Goal: Information Seeking & Learning: Learn about a topic

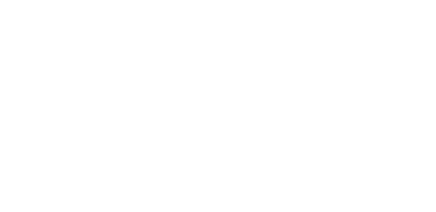
click at [226, 0] on html at bounding box center [218, 0] width 436 height 0
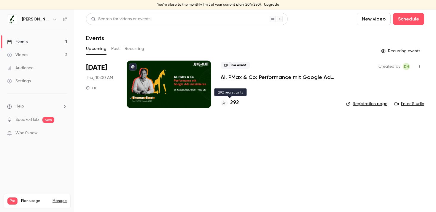
click at [237, 103] on h4 "292" at bounding box center [234, 103] width 9 height 8
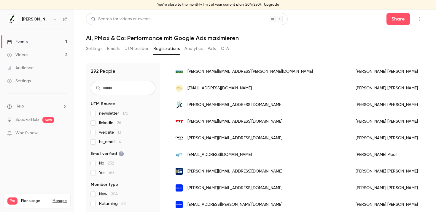
scroll to position [58, 0]
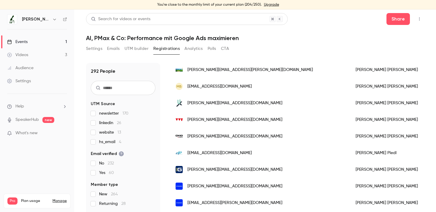
click at [43, 135] on p "What's new" at bounding box center [32, 133] width 50 height 6
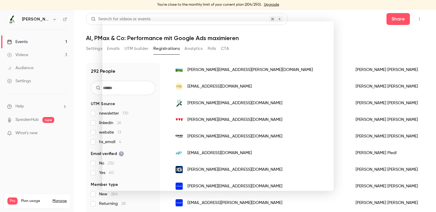
click at [326, 16] on div at bounding box center [218, 106] width 436 height 212
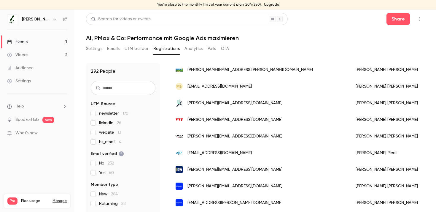
click at [301, 32] on header "Search for videos or events Share AI, PMax & Co: Performance mit Google Ads max…" at bounding box center [255, 27] width 338 height 28
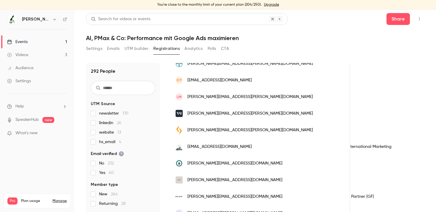
scroll to position [480, 0]
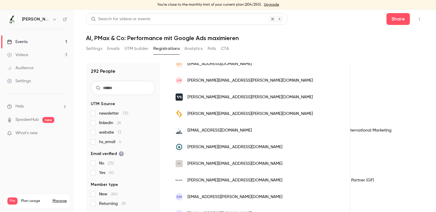
click at [46, 53] on link "Videos 3" at bounding box center [37, 54] width 74 height 13
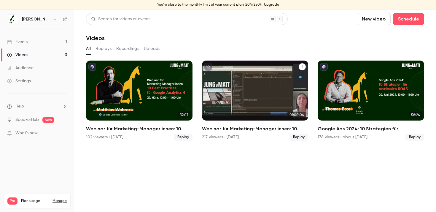
click at [261, 128] on h2 "Webinar für Marketing-Manager:innen: 10 Best Practices für Google Analytics 4" at bounding box center [255, 128] width 107 height 7
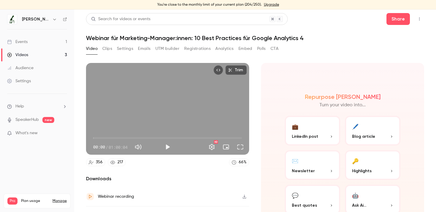
click at [201, 49] on button "Registrations" at bounding box center [197, 48] width 26 height 9
